Goal: Complete application form

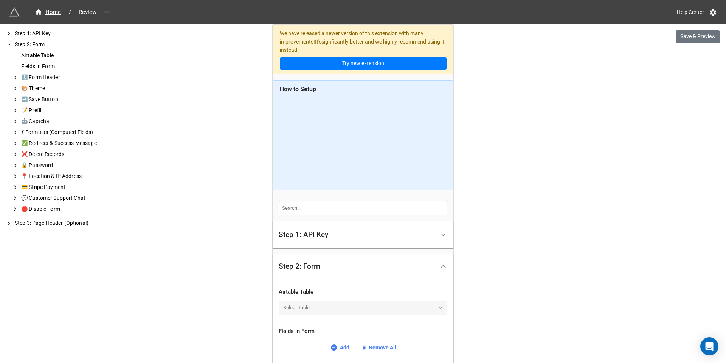
click at [87, 13] on span "Review" at bounding box center [87, 12] width 27 height 9
click at [39, 14] on icon "breadcrumb" at bounding box center [39, 12] width 8 height 8
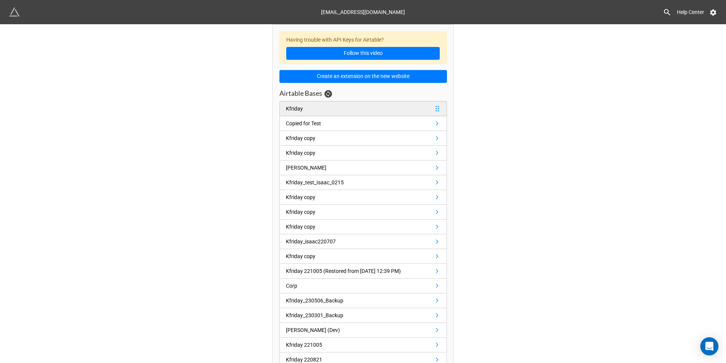
click at [286, 108] on div "Kfriday" at bounding box center [294, 108] width 17 height 8
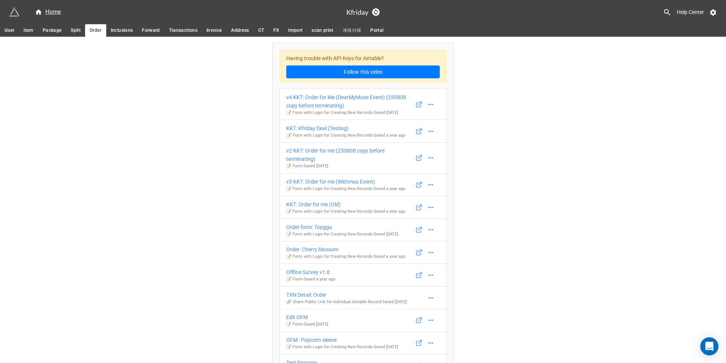
click at [556, 104] on div "Having trouble with API Keys for Airtable? Follow this video v4 KKT: Order for …" at bounding box center [363, 242] width 726 height 411
click at [46, 31] on span "Package" at bounding box center [52, 30] width 19 height 8
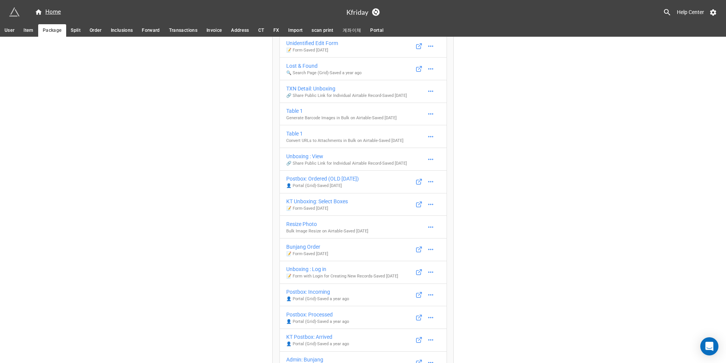
scroll to position [140, 0]
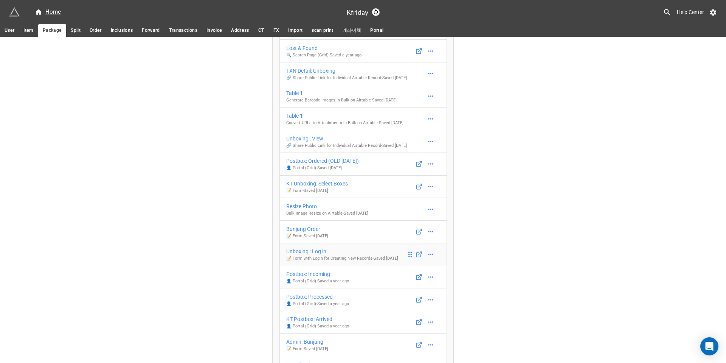
click at [366, 255] on div "Unboxing : Log in" at bounding box center [342, 251] width 112 height 8
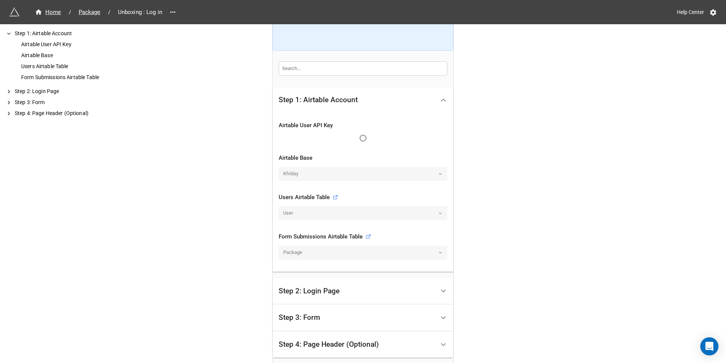
scroll to position [197, 0]
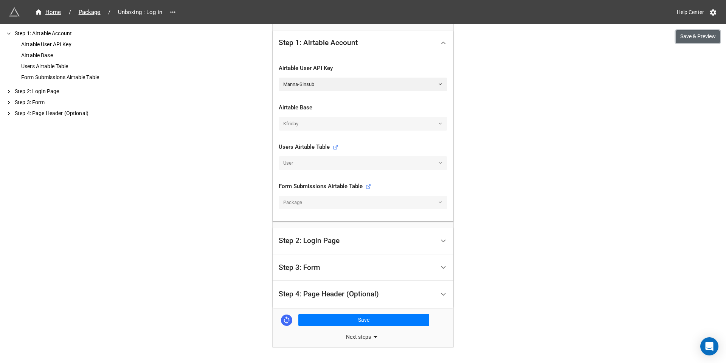
click at [714, 34] on button "Save & Preview" at bounding box center [698, 36] width 44 height 13
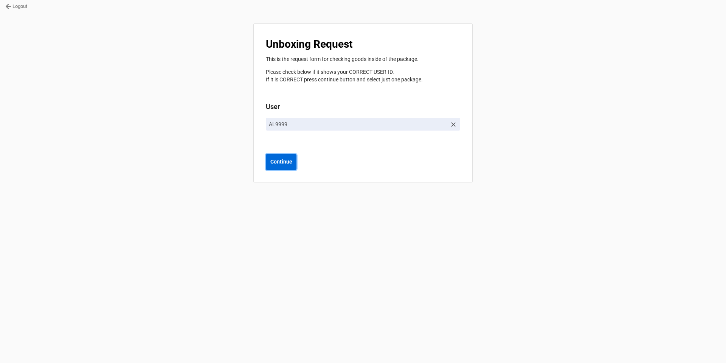
click at [292, 165] on b "Continue" at bounding box center [281, 162] width 22 height 8
